Goal: Entertainment & Leisure: Consume media (video, audio)

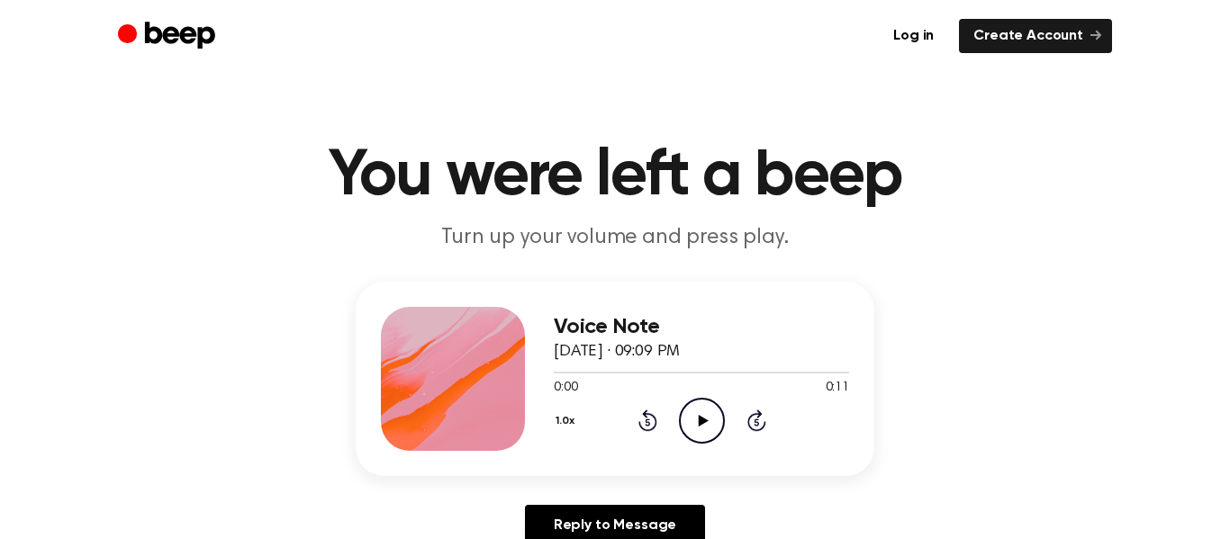
click at [711, 409] on icon "Play Audio" at bounding box center [702, 421] width 46 height 46
click at [711, 420] on icon "Play Audio" at bounding box center [702, 421] width 46 height 46
click at [709, 401] on icon "Play Audio" at bounding box center [702, 421] width 46 height 46
click at [712, 418] on icon "Play Audio" at bounding box center [702, 421] width 46 height 46
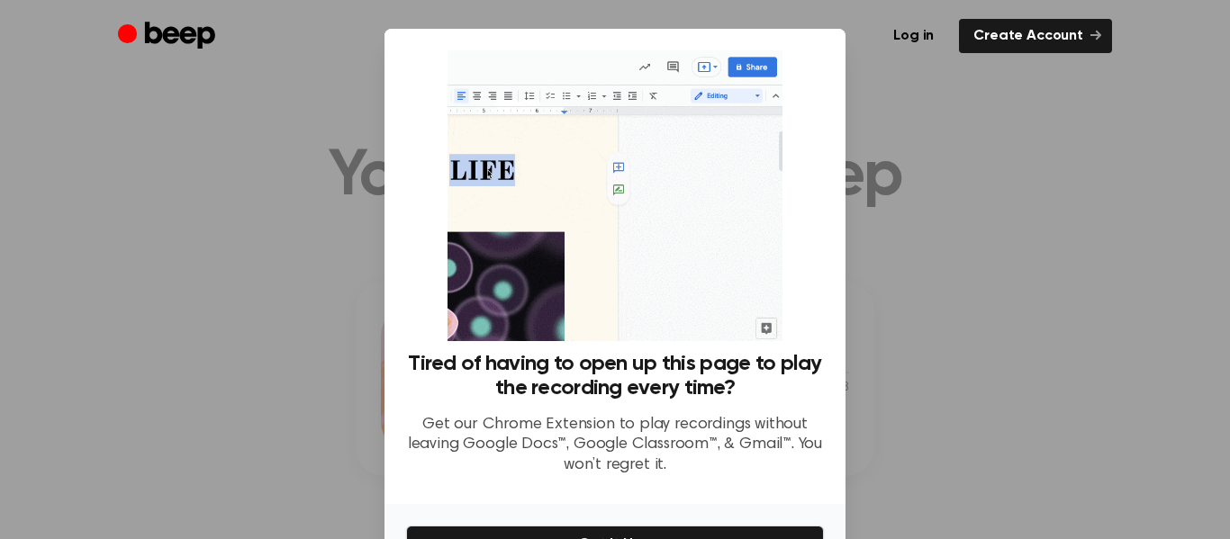
click at [933, 98] on div at bounding box center [615, 269] width 1230 height 539
click at [819, 82] on div "Tired of having to open up this page to play the recording every time? Get our …" at bounding box center [615, 269] width 418 height 439
click at [821, 84] on div "Tired of having to open up this page to play the recording every time? Get our …" at bounding box center [615, 269] width 418 height 439
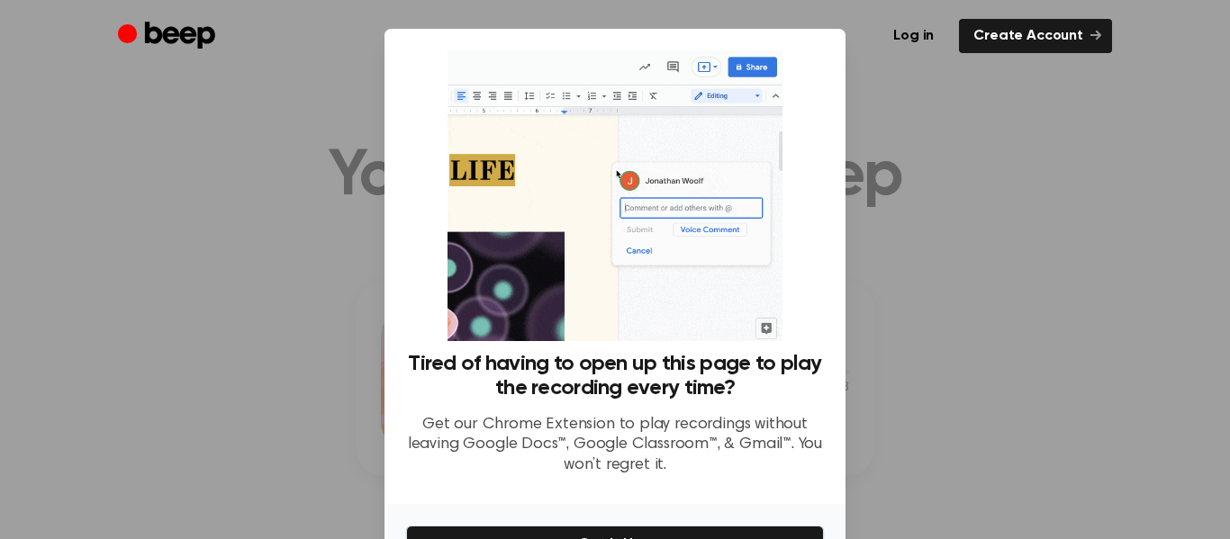
click at [1170, 362] on div at bounding box center [615, 269] width 1230 height 539
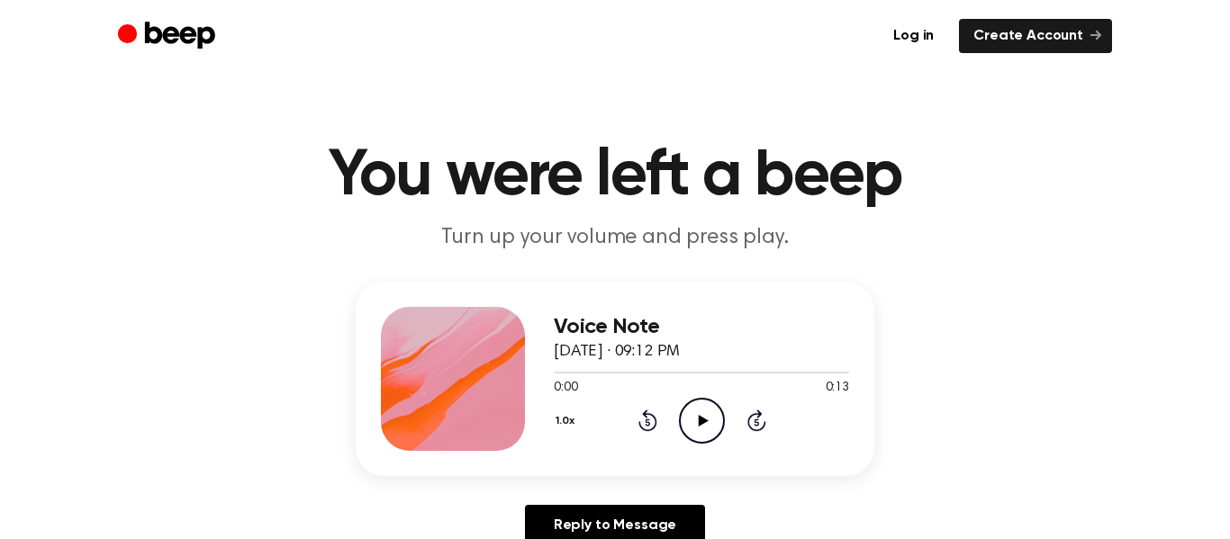
click at [701, 420] on icon at bounding box center [703, 421] width 10 height 12
click at [701, 410] on icon "Play Audio" at bounding box center [702, 421] width 46 height 46
click at [700, 424] on icon "Play Audio" at bounding box center [702, 421] width 46 height 46
click at [708, 408] on icon "Play Audio" at bounding box center [702, 421] width 46 height 46
click at [699, 425] on icon "Play Audio" at bounding box center [702, 421] width 46 height 46
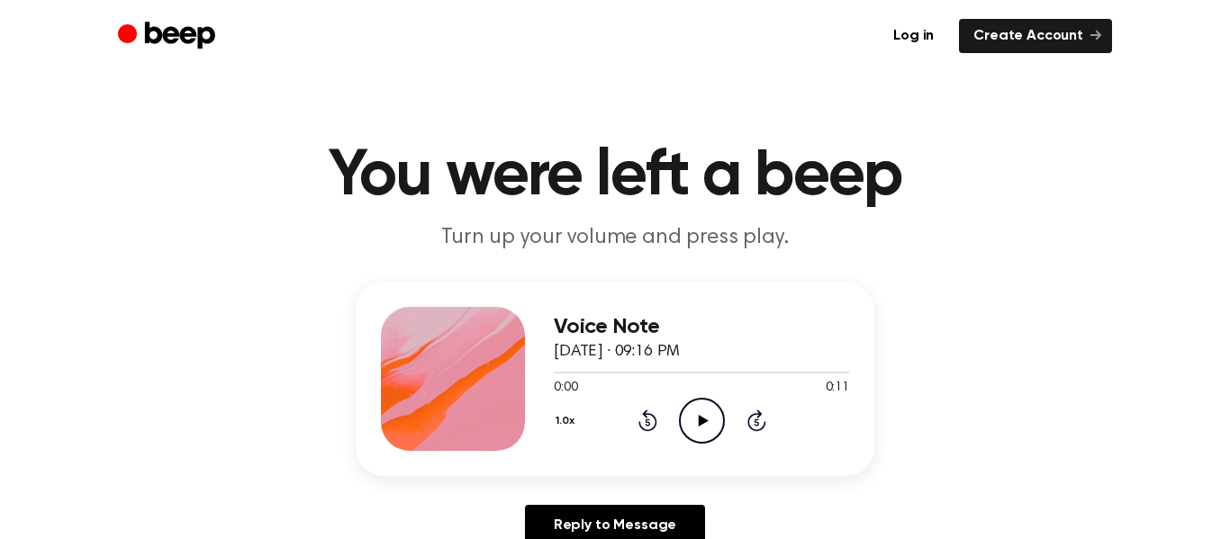
click at [700, 420] on icon at bounding box center [703, 421] width 10 height 12
click at [708, 427] on icon "Play Audio" at bounding box center [702, 421] width 46 height 46
click at [677, 414] on div "1.0x Rewind 5 seconds Play Audio Skip 5 seconds" at bounding box center [701, 421] width 295 height 46
click at [688, 421] on icon "Play Audio" at bounding box center [702, 421] width 46 height 46
click at [663, 416] on div "1.0x Rewind 5 seconds Play Audio Skip 5 seconds" at bounding box center [701, 421] width 295 height 46
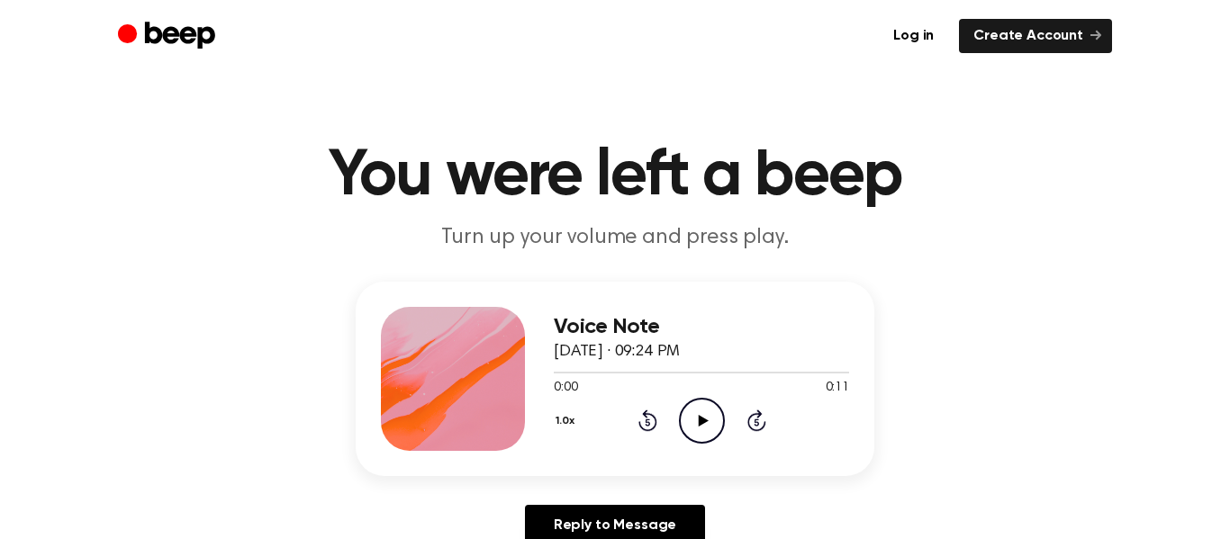
click at [686, 422] on icon "Play Audio" at bounding box center [702, 421] width 46 height 46
click at [905, 151] on h1 "You were left a beep" at bounding box center [615, 176] width 922 height 65
click at [694, 411] on icon "Play Audio" at bounding box center [702, 421] width 46 height 46
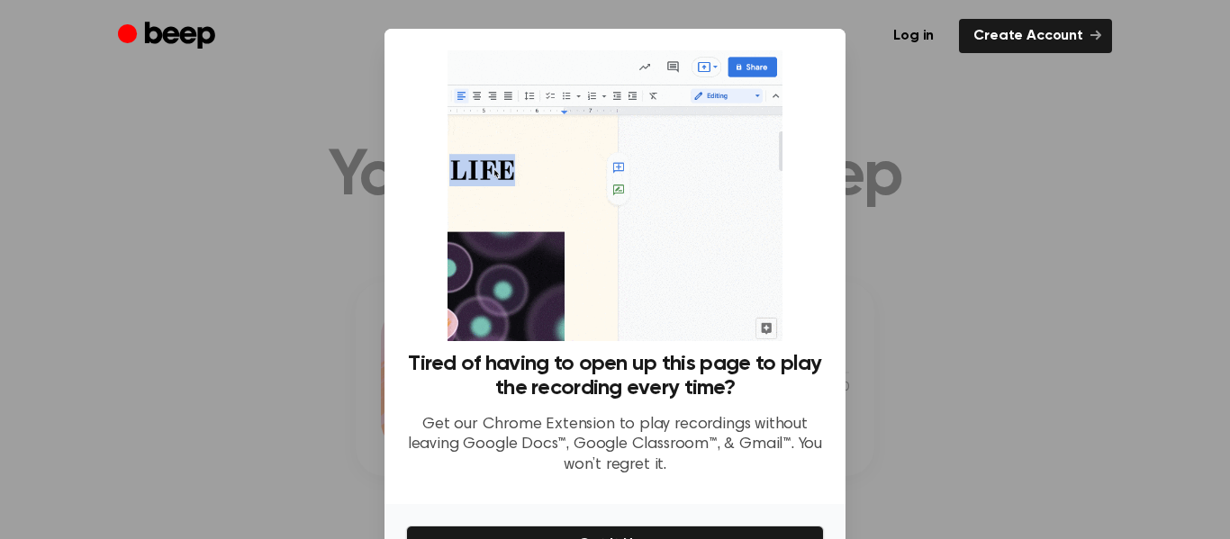
click at [962, 143] on div at bounding box center [615, 269] width 1230 height 539
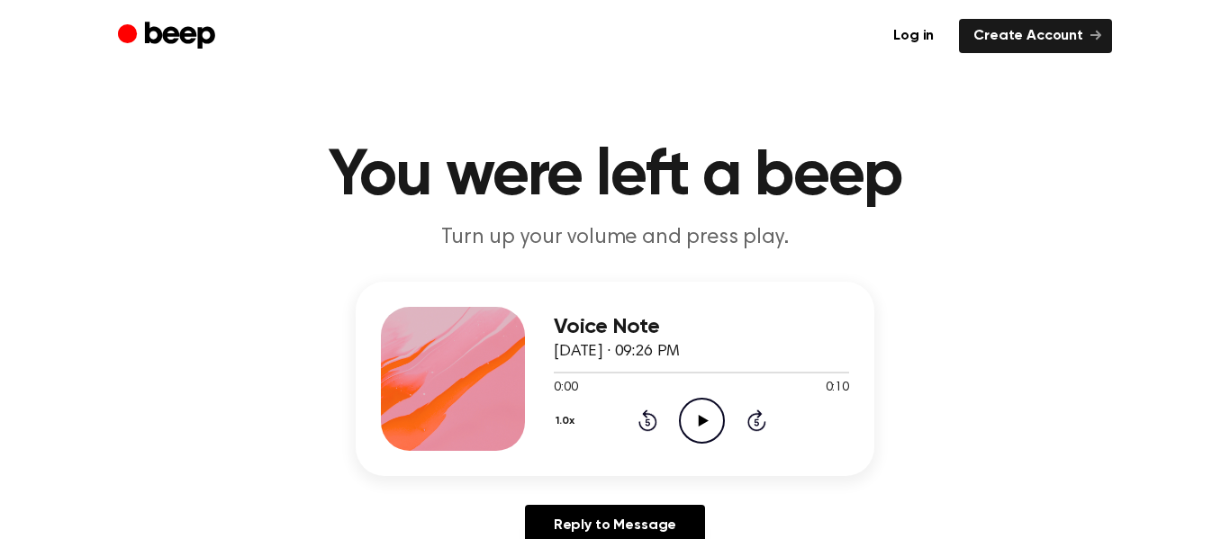
click at [698, 406] on icon "Play Audio" at bounding box center [702, 421] width 46 height 46
click at [684, 432] on icon "Play Audio" at bounding box center [702, 421] width 46 height 46
